Goal: Ask a question

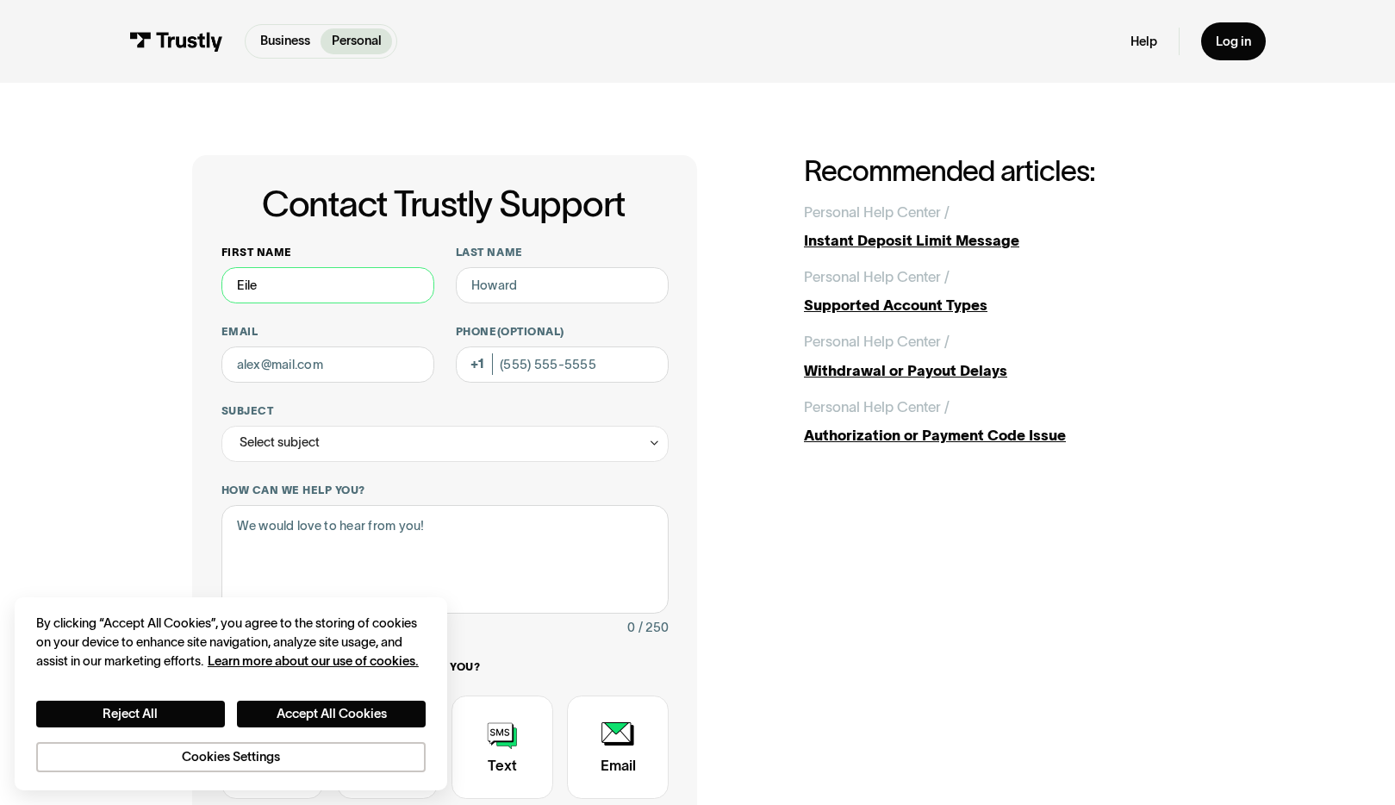
click at [330, 286] on input "Eile" at bounding box center [327, 285] width 213 height 36
type input "[PERSON_NAME]"
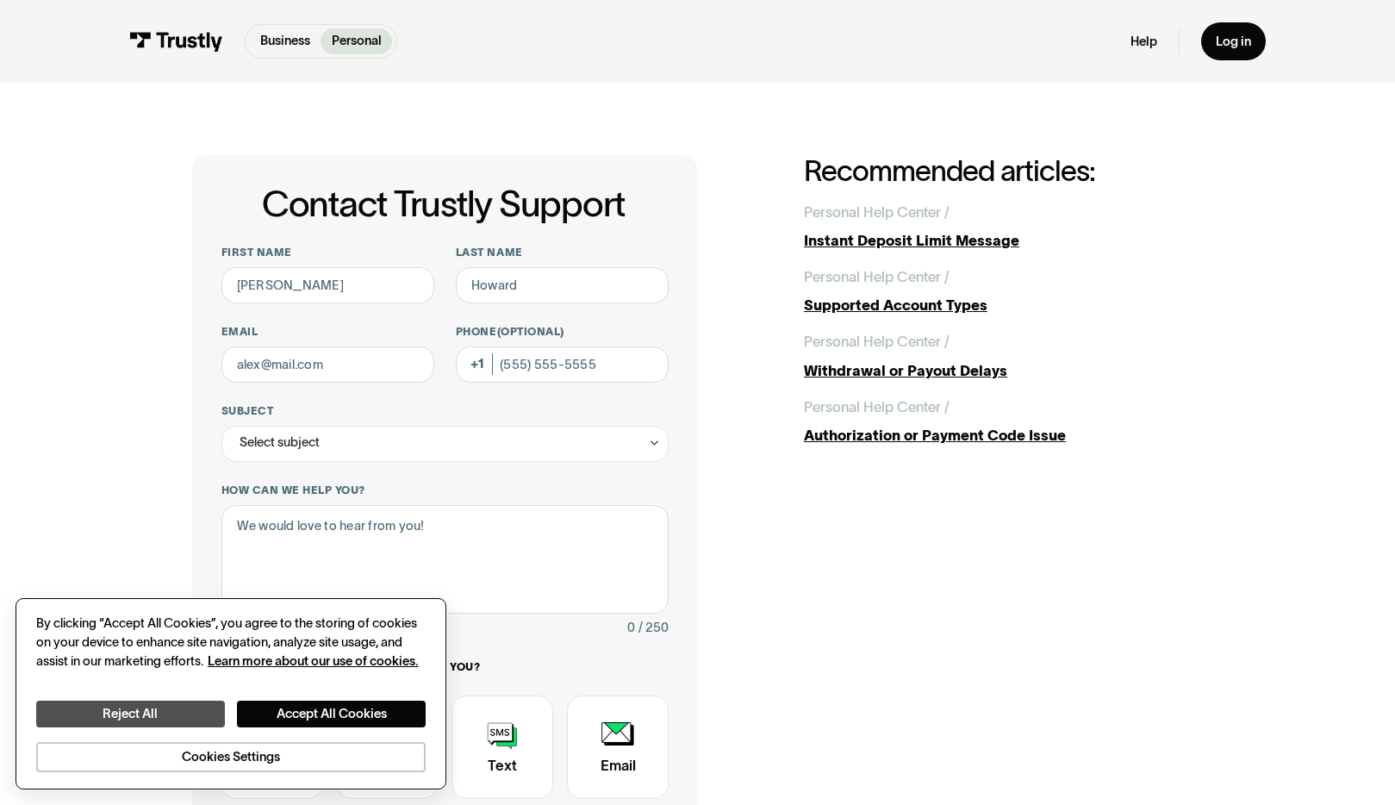
click at [171, 716] on button "Reject All" at bounding box center [130, 714] width 189 height 27
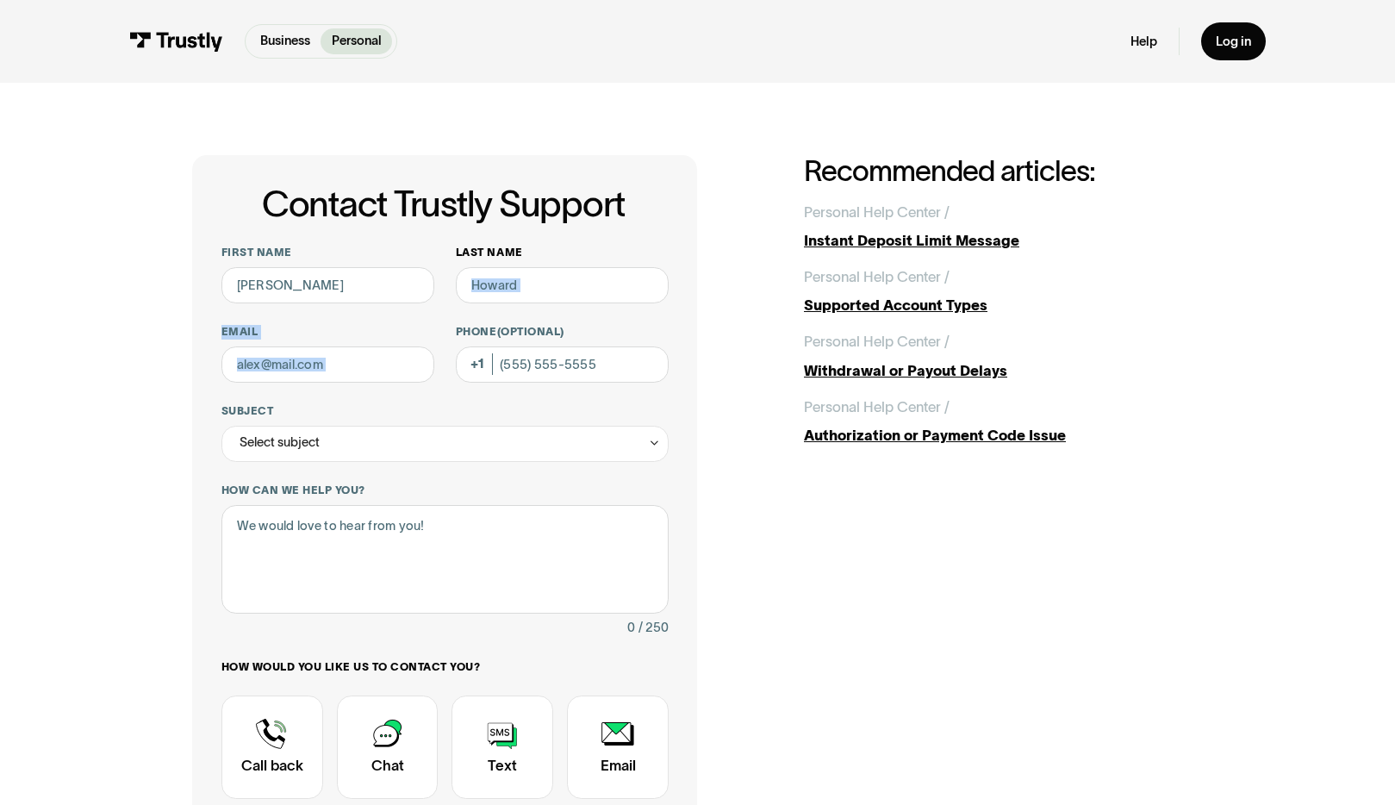
drag, startPoint x: 545, startPoint y: 323, endPoint x: 545, endPoint y: 302, distance: 21.5
click at [545, 302] on div "First name [PERSON_NAME] Last name Email Phone (Optional) Subject Select subjec…" at bounding box center [444, 565] width 447 height 639
type input "Green"
type input "[EMAIL_ADDRESS][DOMAIN_NAME]"
type input "[PHONE_NUMBER]"
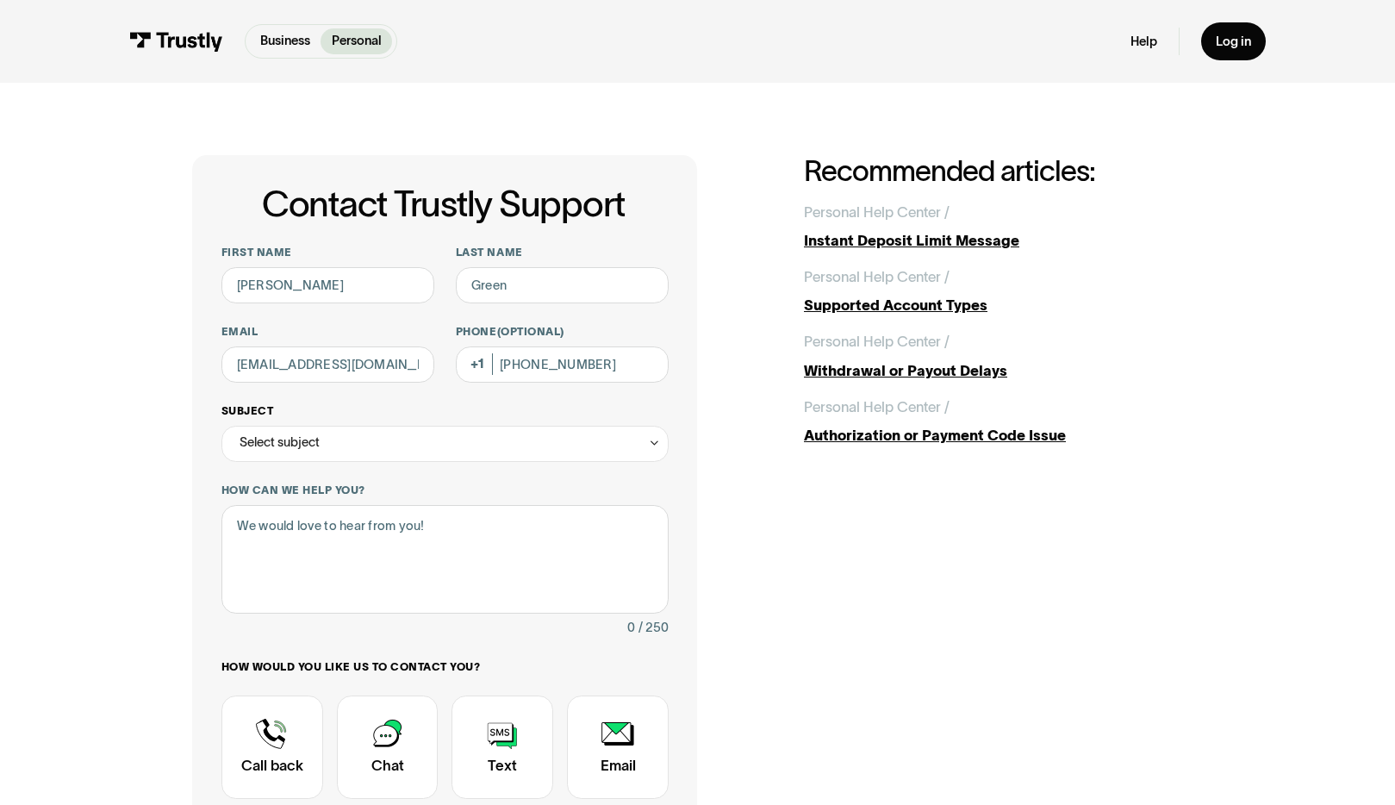
click at [374, 449] on div "Select subject" at bounding box center [444, 444] width 447 height 36
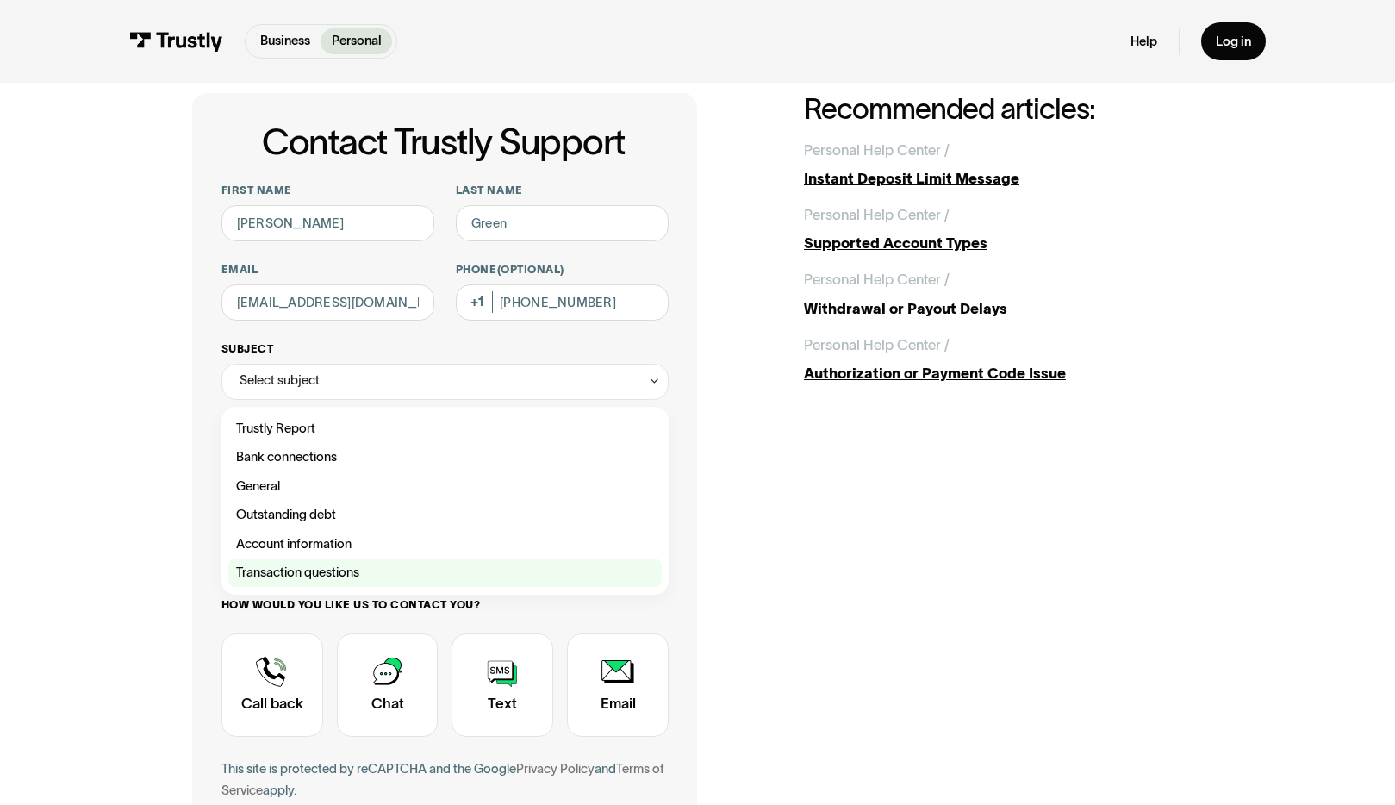
scroll to position [65, 0]
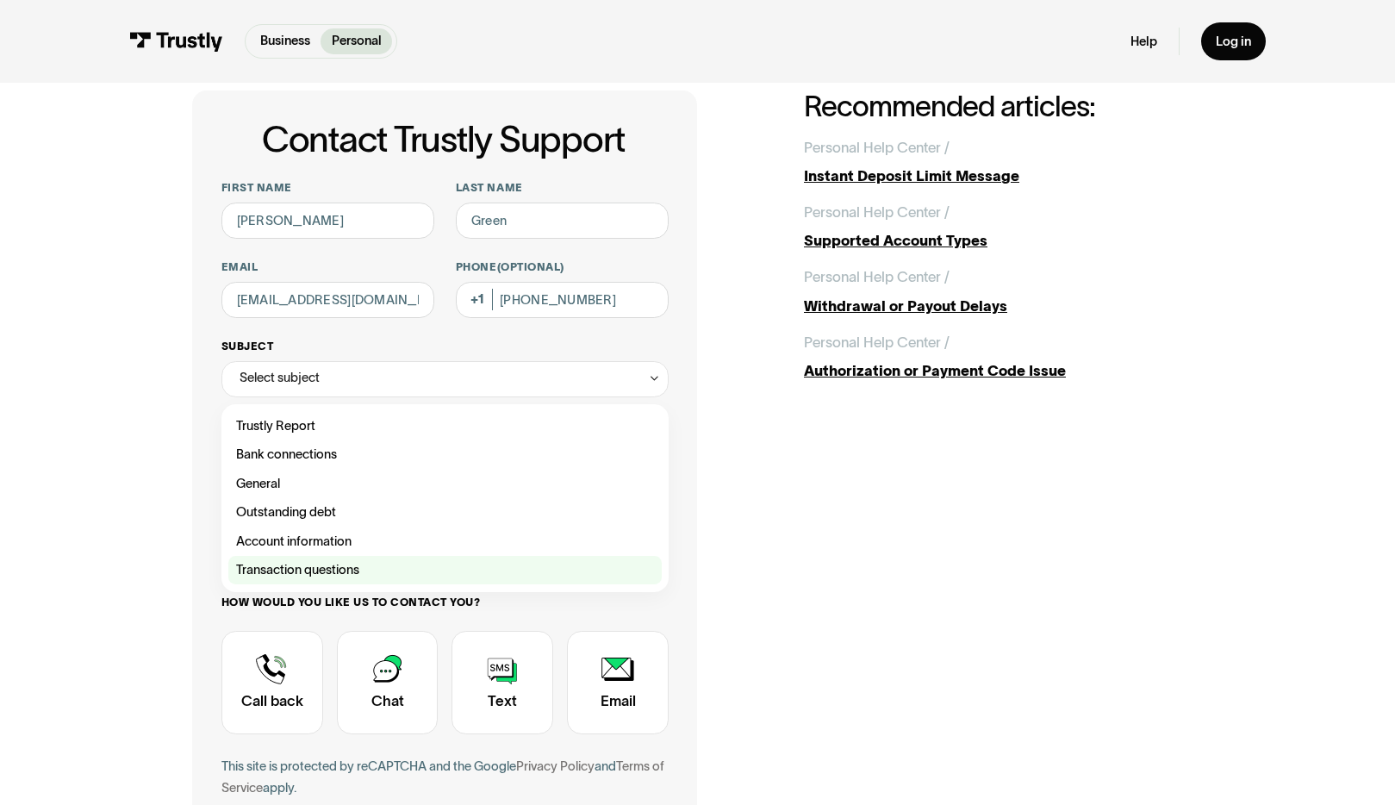
click at [334, 576] on div "Contact Trustly Support" at bounding box center [444, 570] width 433 height 28
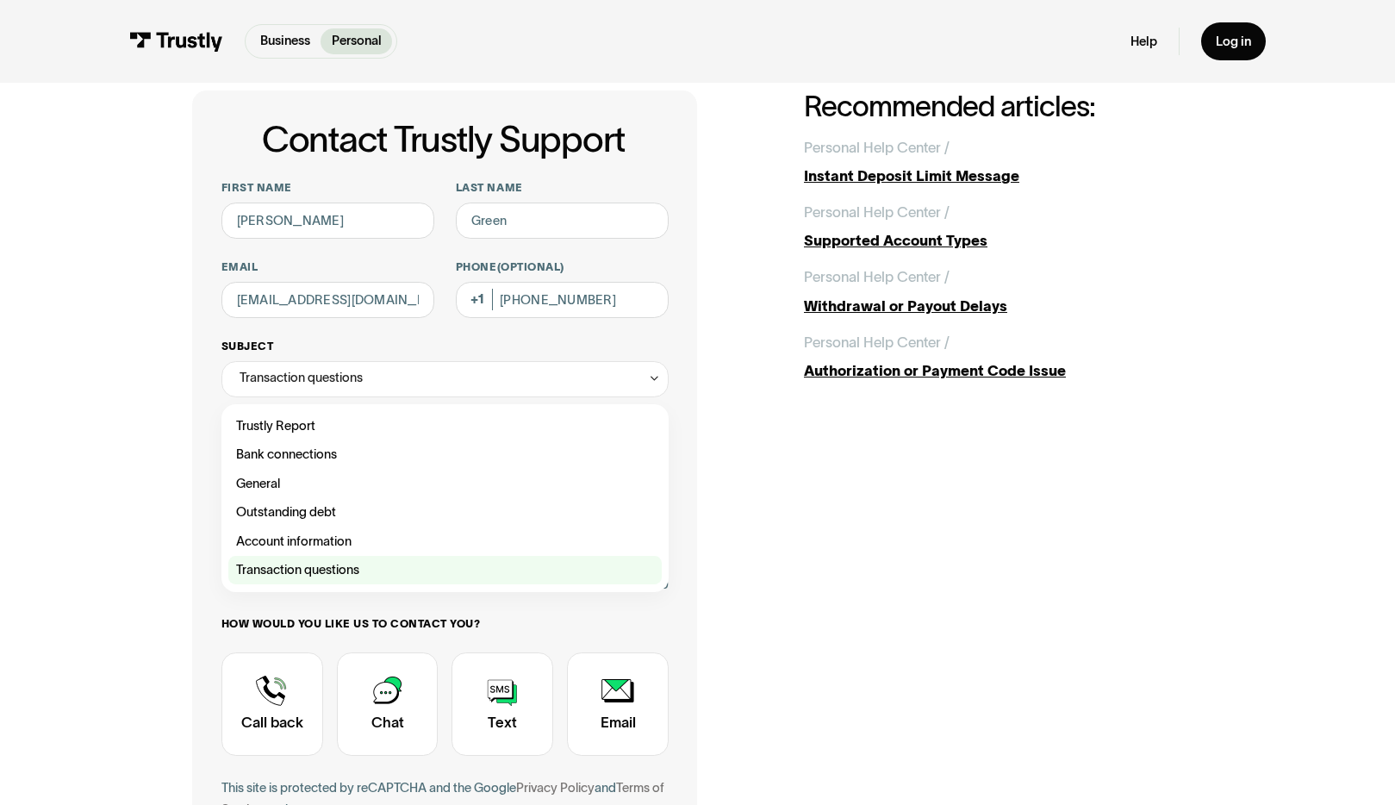
type input "**********"
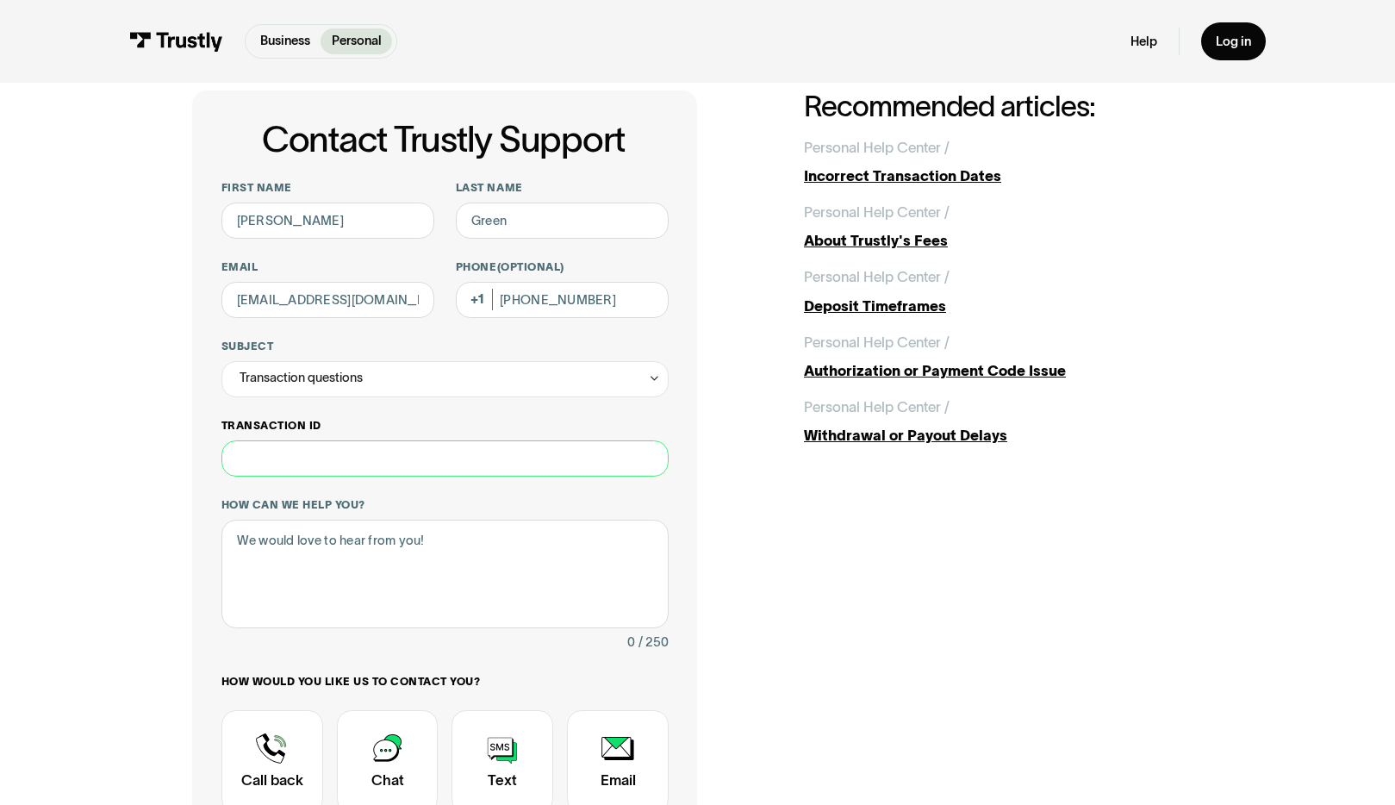
click at [354, 458] on input "Transaction ID" at bounding box center [444, 458] width 447 height 36
type input "********"
click at [319, 553] on textarea "How can we help you?" at bounding box center [444, 574] width 447 height 109
click at [356, 542] on textarea "How can we help you?" at bounding box center [444, 574] width 447 height 109
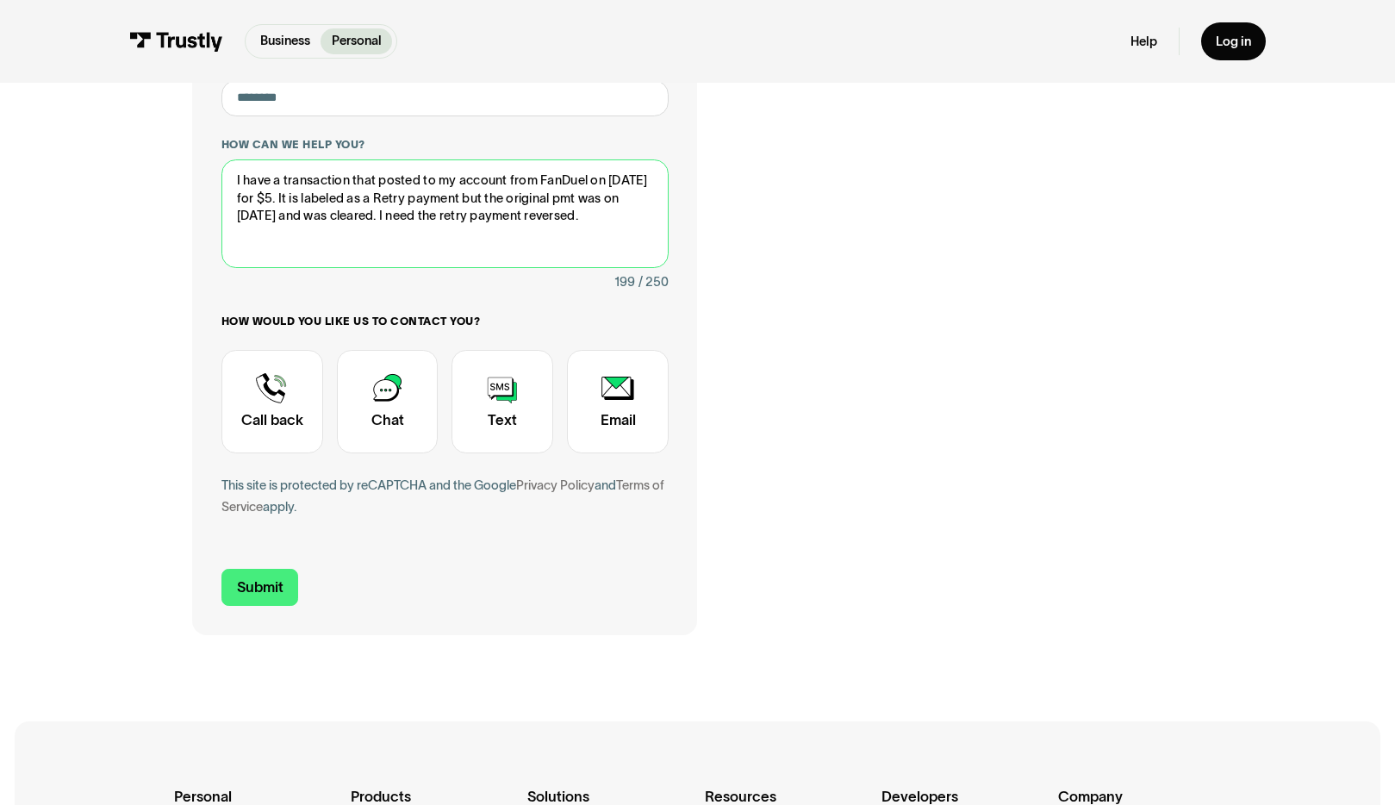
scroll to position [433, 0]
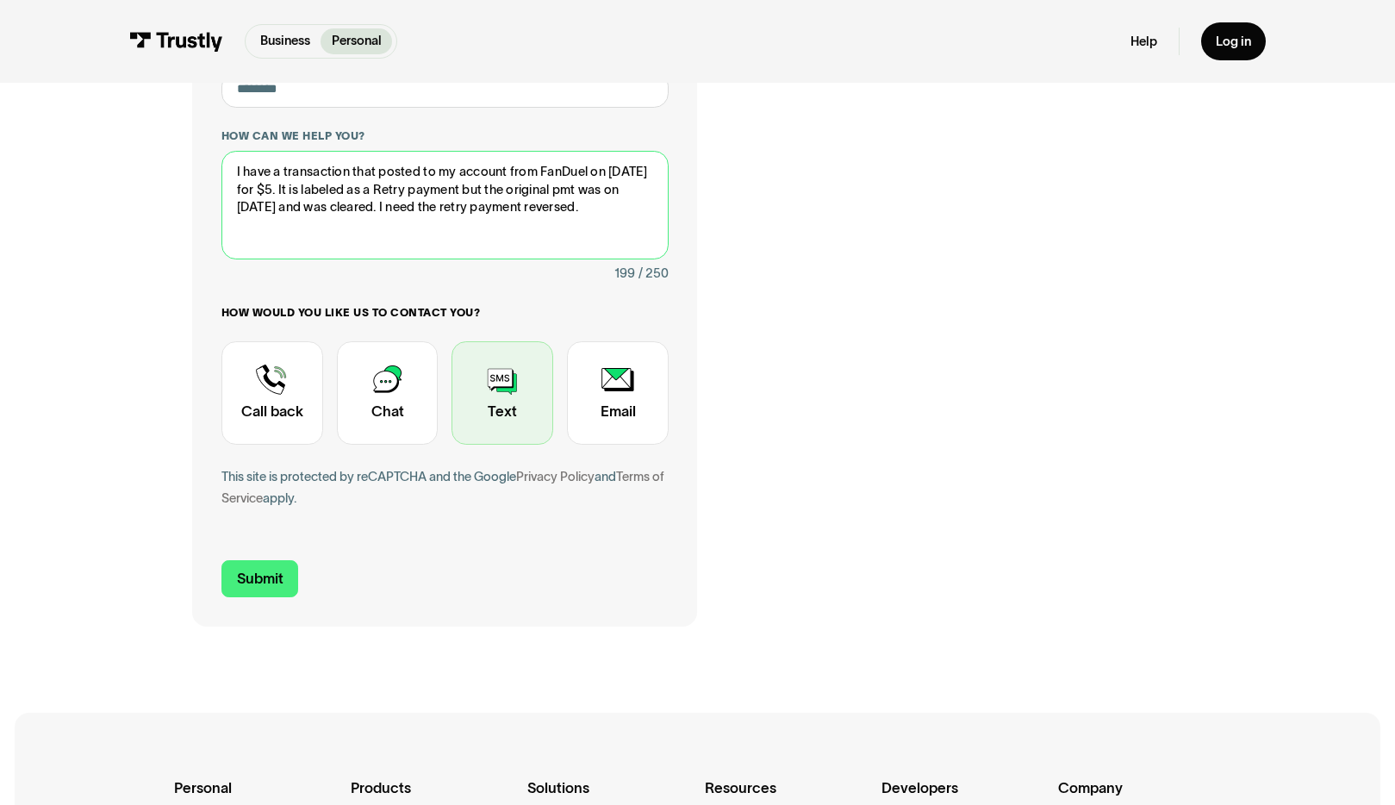
type textarea "I have a transaction that posted to my account from FanDuel on [DATE] for $5. I…"
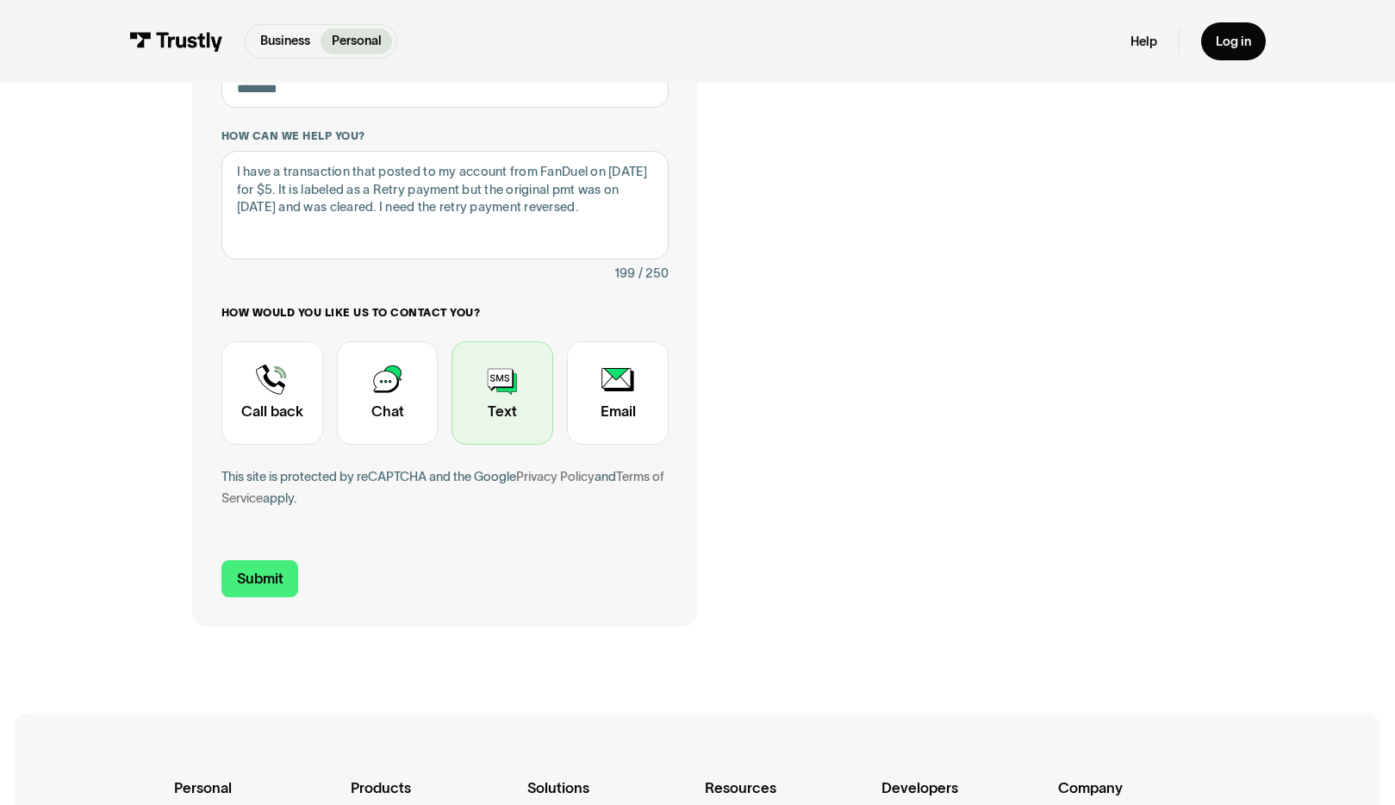
click at [494, 408] on div "Contact Trustly Support" at bounding box center [503, 392] width 102 height 103
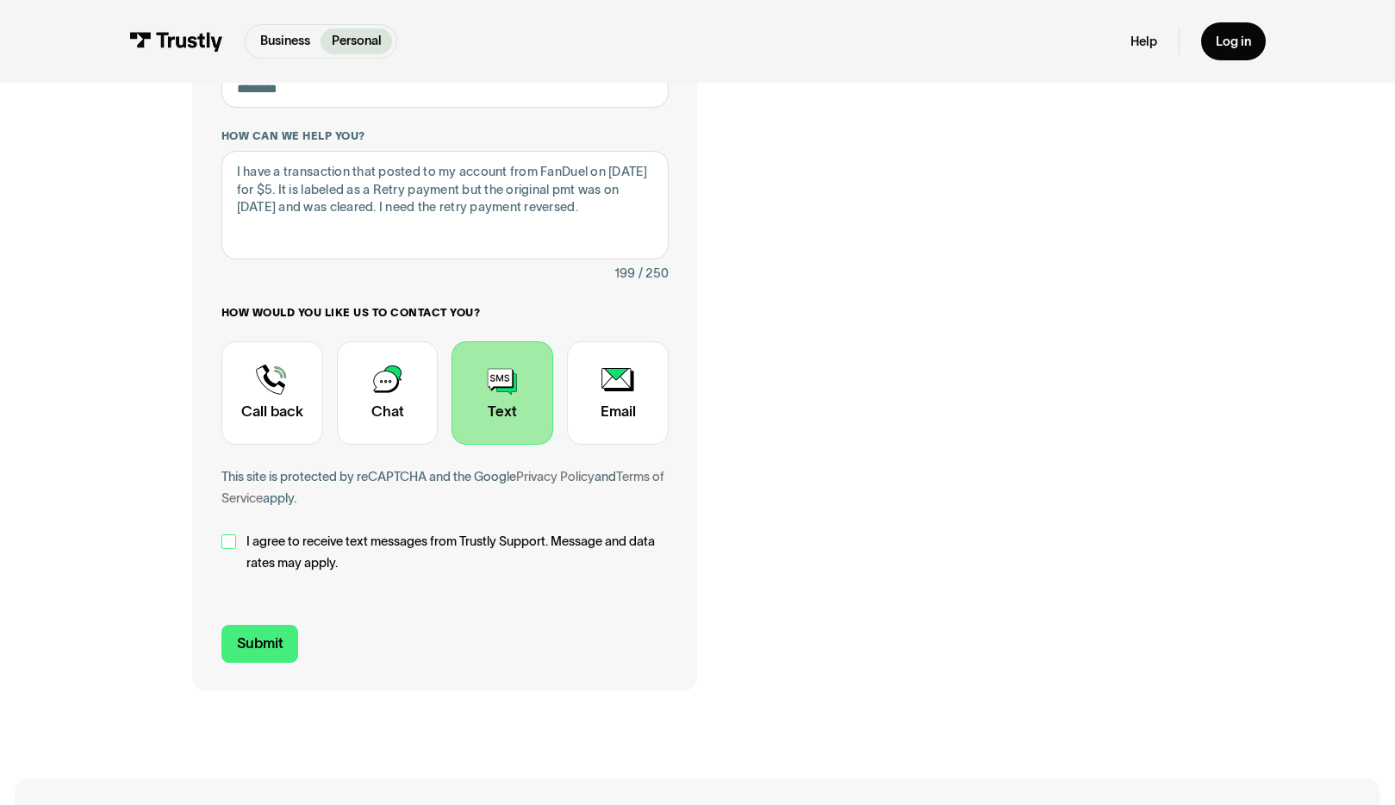
click at [228, 538] on div "Contact Trustly Support" at bounding box center [228, 541] width 15 height 15
click at [650, 390] on div "Contact Trustly Support" at bounding box center [618, 392] width 102 height 103
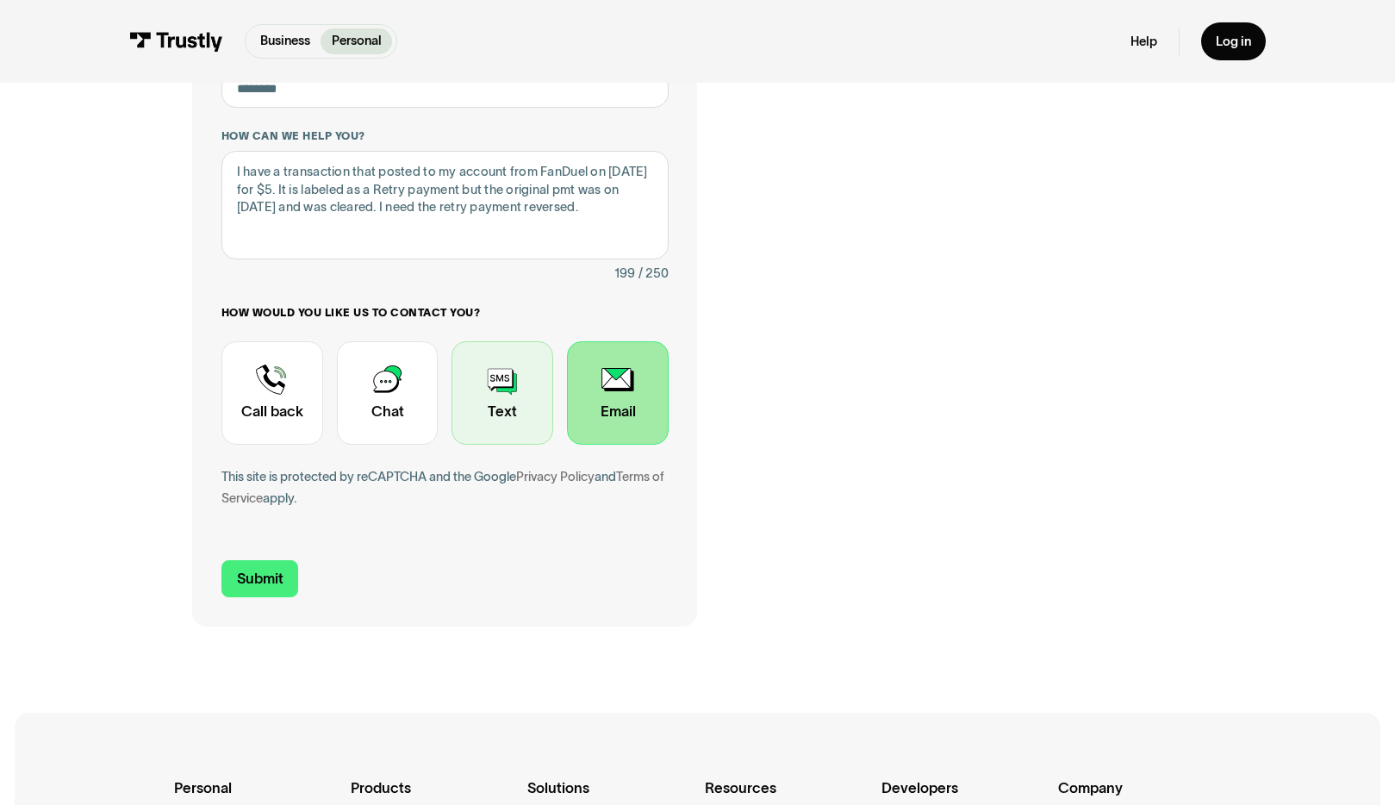
click at [519, 376] on div "Contact Trustly Support" at bounding box center [503, 392] width 102 height 103
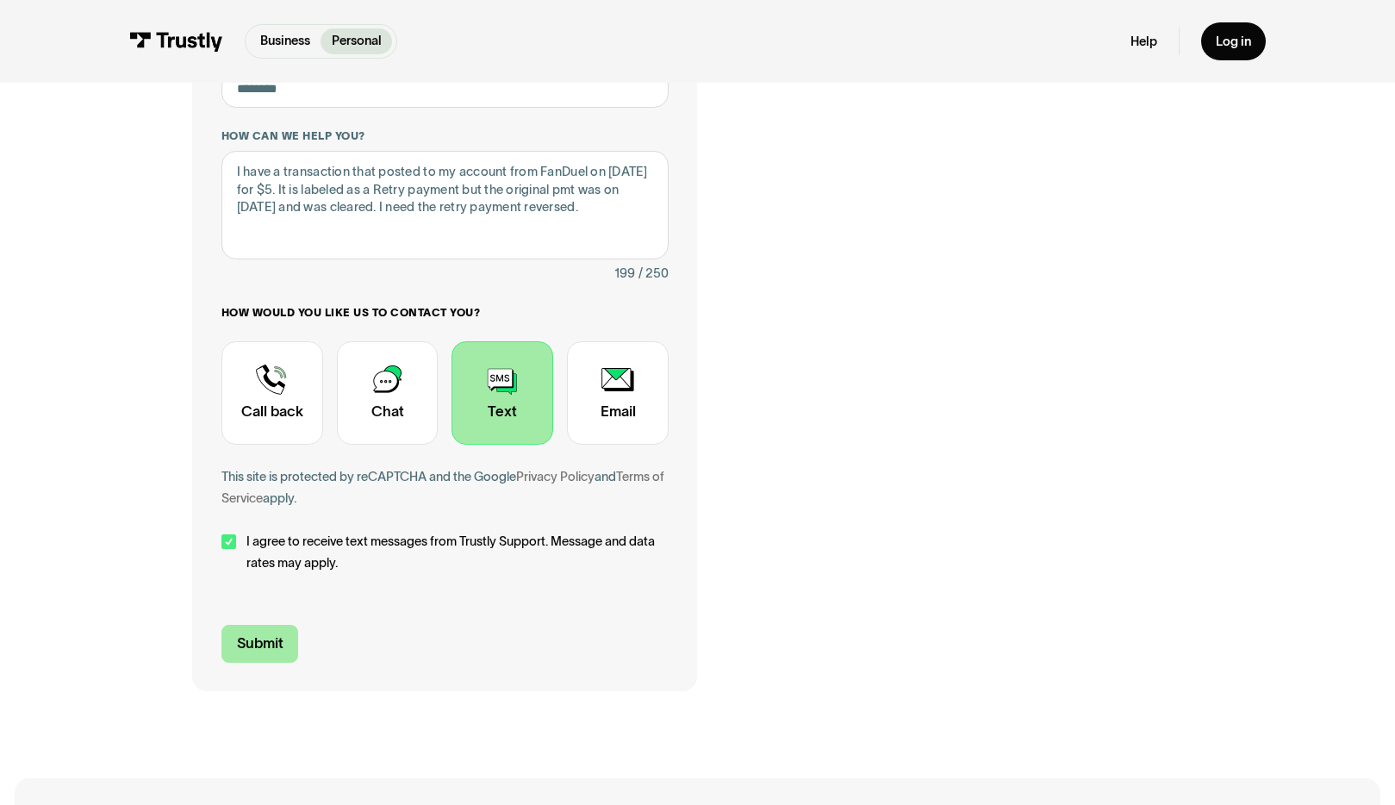
click at [274, 635] on input "Submit" at bounding box center [259, 644] width 77 height 38
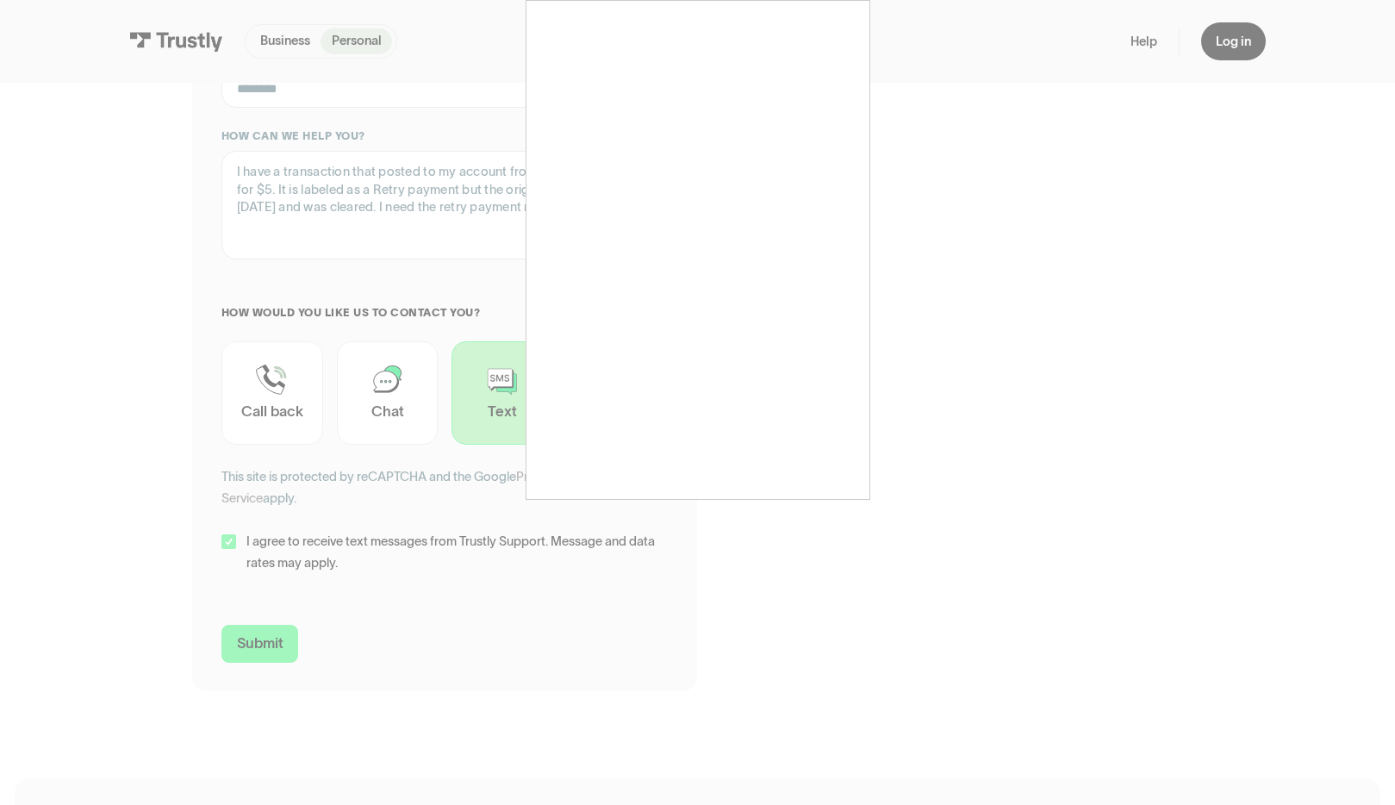
click at [433, 483] on div at bounding box center [697, 402] width 1395 height 805
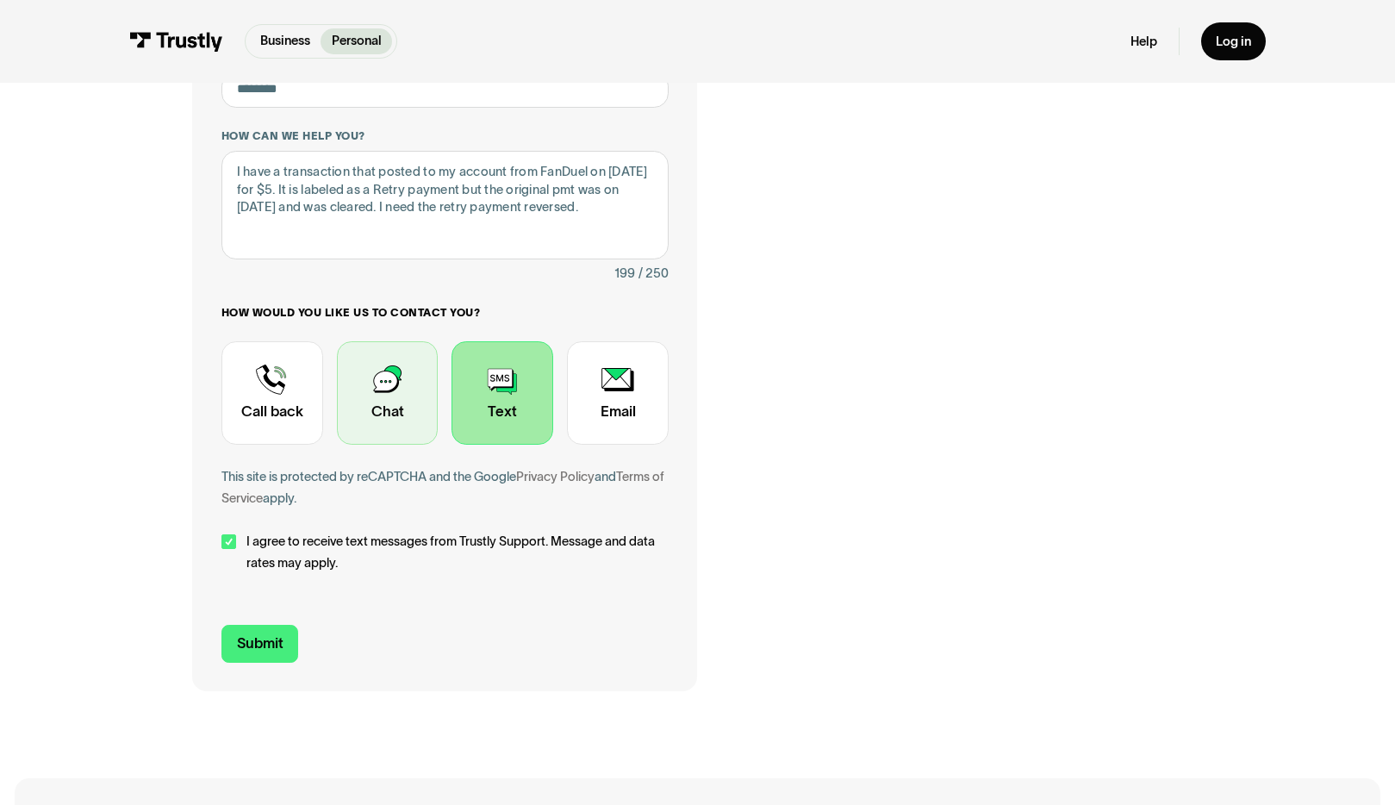
click at [393, 406] on div "Contact Trustly Support" at bounding box center [388, 392] width 102 height 103
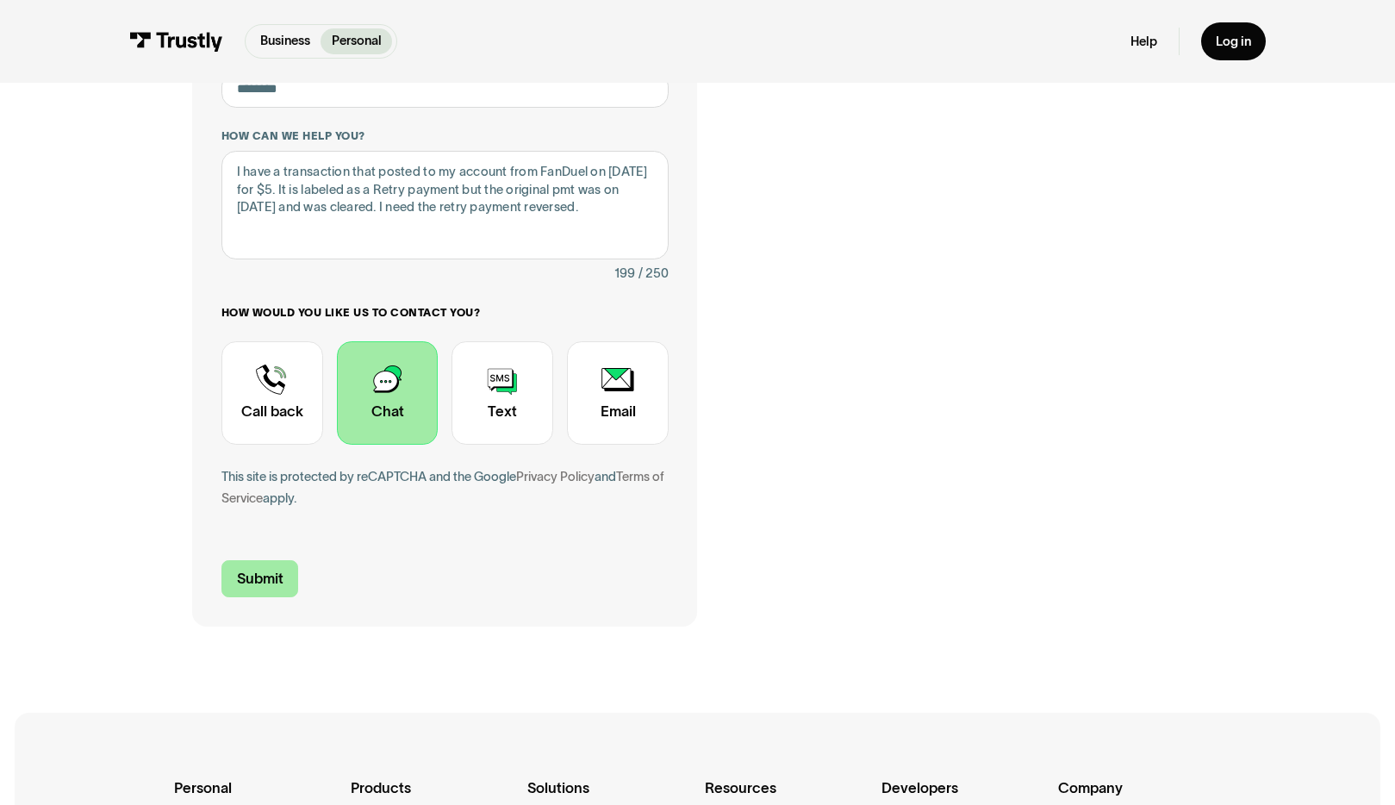
click at [273, 576] on input "Submit" at bounding box center [259, 579] width 77 height 38
type input "[PHONE_NUMBER]"
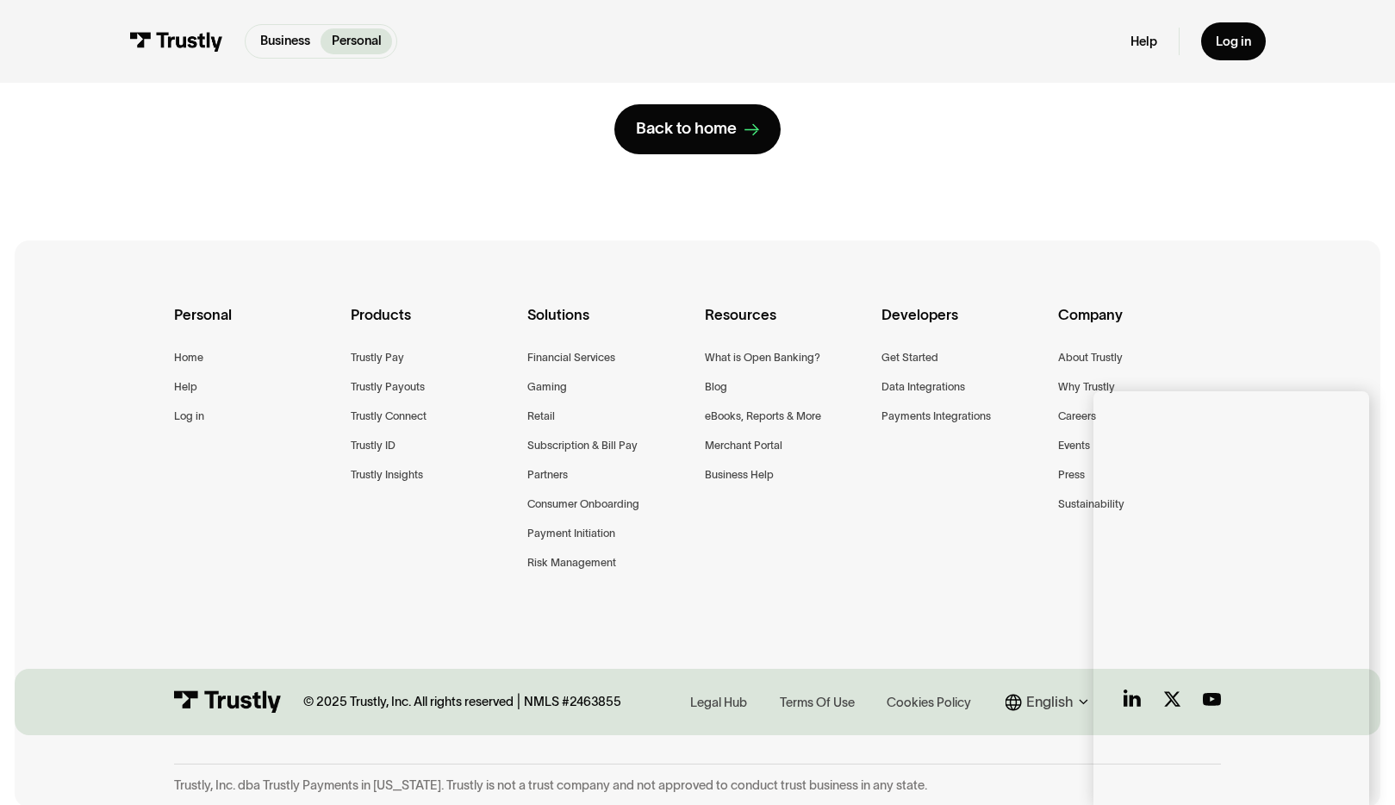
scroll to position [274, 0]
click at [1226, 30] on link "Log in" at bounding box center [1233, 41] width 64 height 38
click at [1227, 48] on div "Log in" at bounding box center [1233, 42] width 35 height 16
drag, startPoint x: 1227, startPoint y: 48, endPoint x: 1241, endPoint y: 42, distance: 15.0
click at [1241, 42] on div "Log in" at bounding box center [1233, 42] width 35 height 16
